Goal: Task Accomplishment & Management: Use online tool/utility

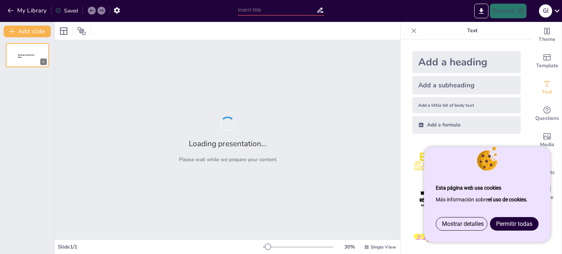
type input "La Voz de los Sin Voz: Arte como Resistencia en [GEOGRAPHIC_DATA]"
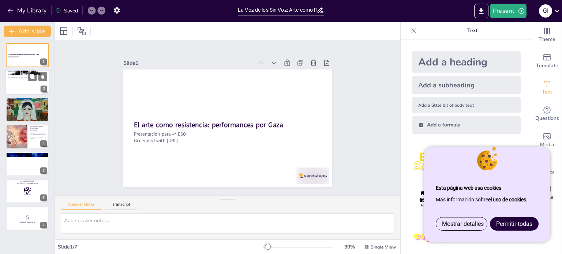
click at [26, 86] on div at bounding box center [27, 82] width 44 height 25
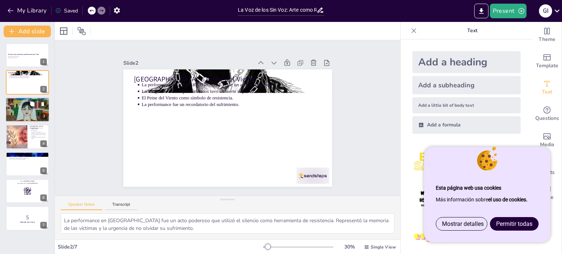
click at [30, 112] on div at bounding box center [27, 110] width 44 height 26
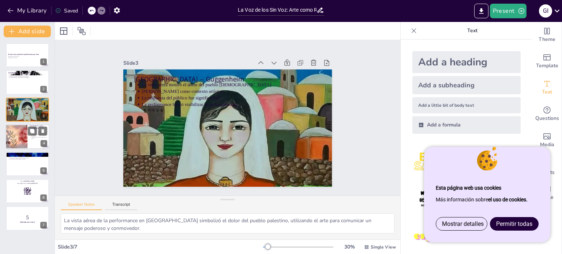
click at [29, 140] on div at bounding box center [27, 136] width 44 height 25
type textarea "Greenpeace utilizó esta intervención artística para amplificar las voces silenc…"
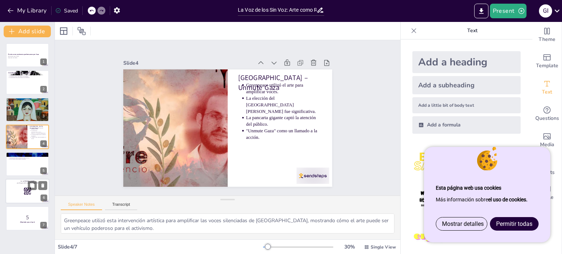
click at [27, 192] on rect at bounding box center [27, 191] width 8 height 8
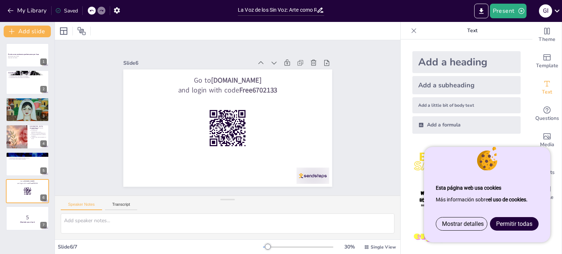
click at [518, 226] on font "Permitir todas" at bounding box center [514, 224] width 36 height 7
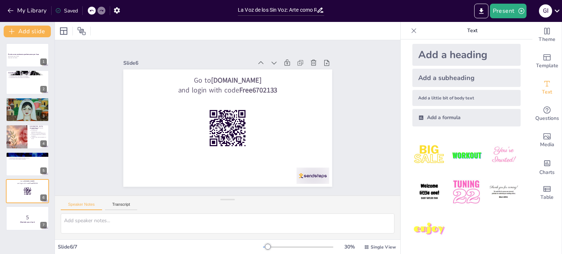
scroll to position [7, 0]
click at [480, 14] on icon "Export to PowerPoint" at bounding box center [481, 11] width 8 height 8
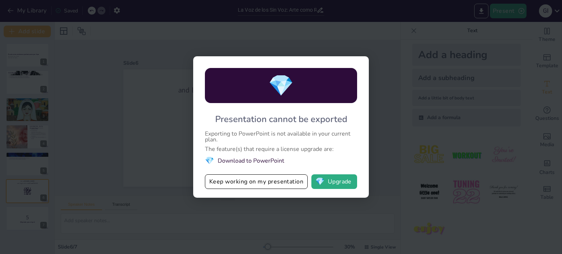
click at [446, 136] on div "💎 Presentation cannot be exported Exporting to PowerPoint is not available in y…" at bounding box center [281, 127] width 562 height 254
